Goal: Navigation & Orientation: Find specific page/section

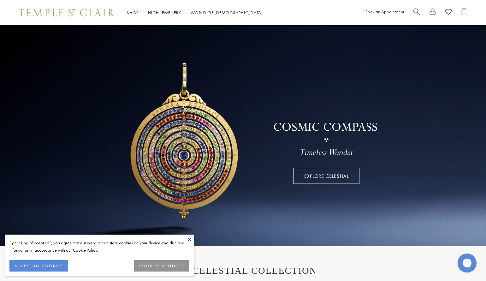
click at [347, 177] on link at bounding box center [243, 135] width 486 height 221
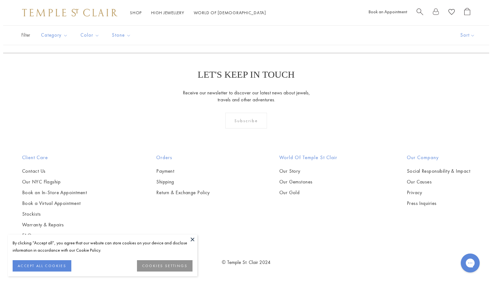
scroll to position [730, 0]
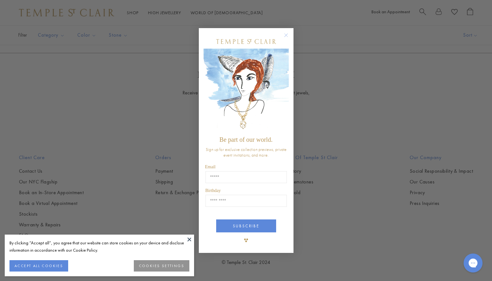
click at [286, 78] on img "POPUP Form" at bounding box center [246, 91] width 85 height 84
click at [188, 238] on button at bounding box center [189, 239] width 9 height 9
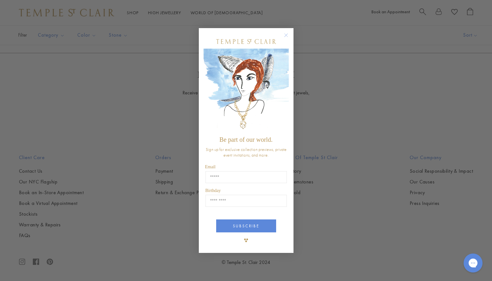
click at [286, 34] on circle "Close dialog" at bounding box center [286, 36] width 8 height 8
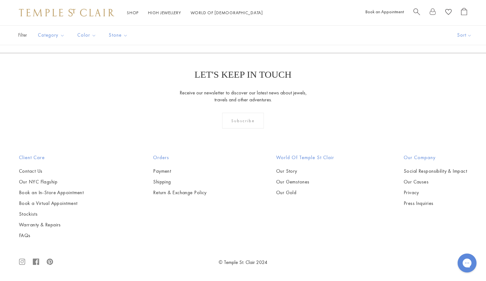
scroll to position [1424, 0]
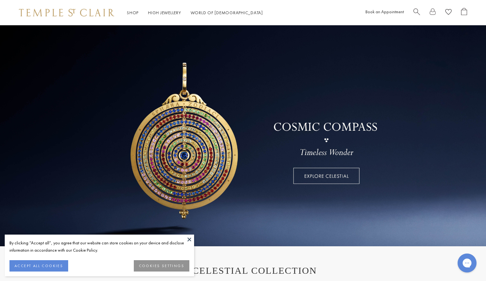
scroll to position [145, 0]
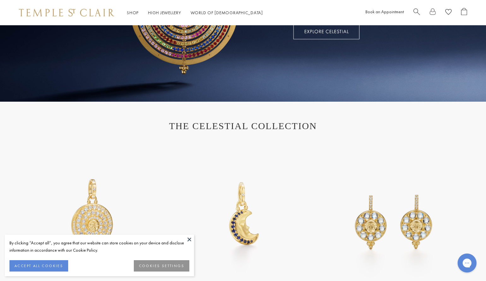
click at [232, 129] on h1 "THE CELESTIAL COLLECTION" at bounding box center [243, 126] width 436 height 11
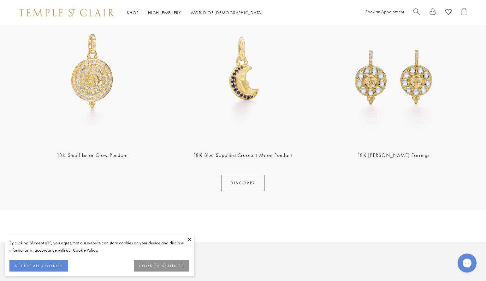
click at [248, 185] on link "DISCOVER" at bounding box center [243, 183] width 43 height 16
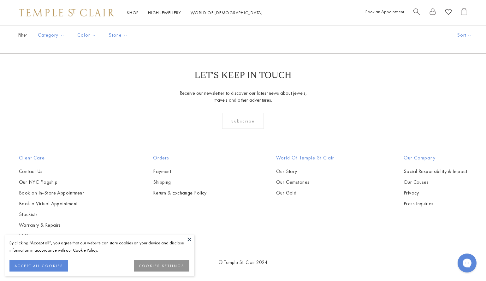
scroll to position [3329, 0]
